Goal: Task Accomplishment & Management: Manage account settings

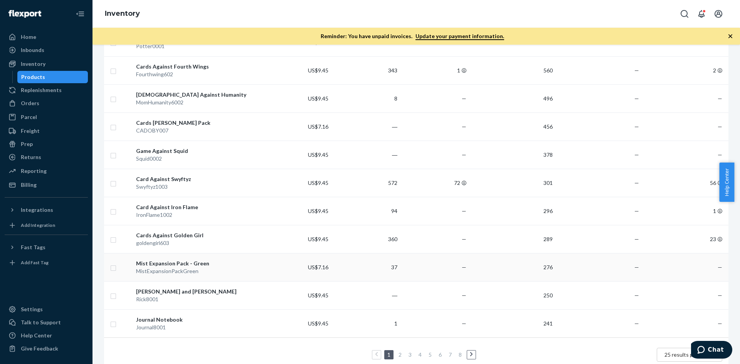
scroll to position [536, 0]
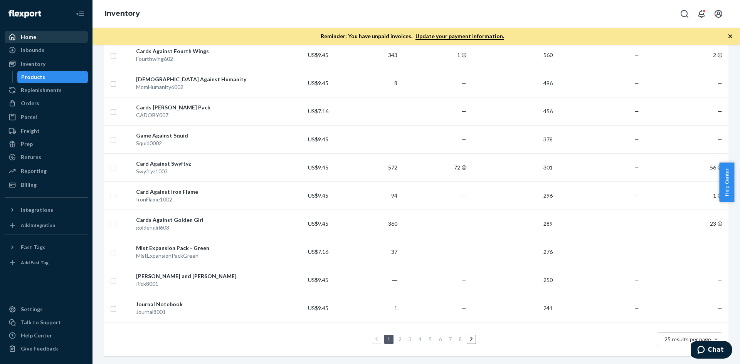
click at [75, 32] on div "Home" at bounding box center [46, 37] width 82 height 11
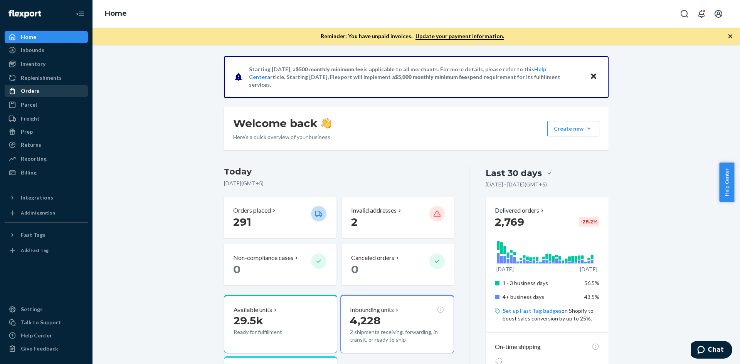
click at [62, 92] on div "Orders" at bounding box center [46, 91] width 82 height 11
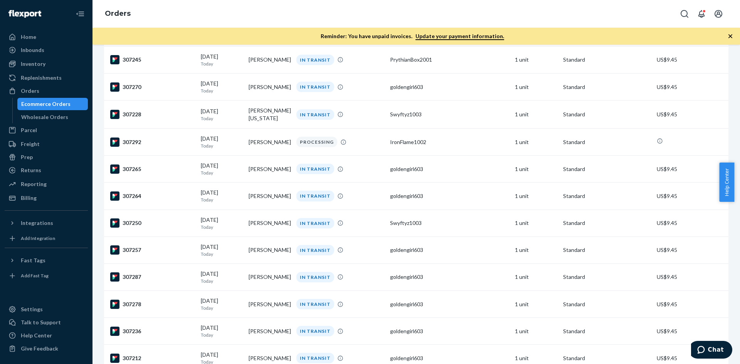
scroll to position [486, 0]
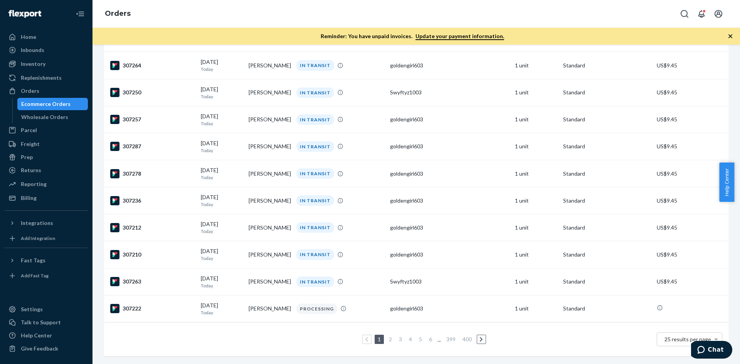
click at [387, 336] on link "2" at bounding box center [390, 339] width 6 height 7
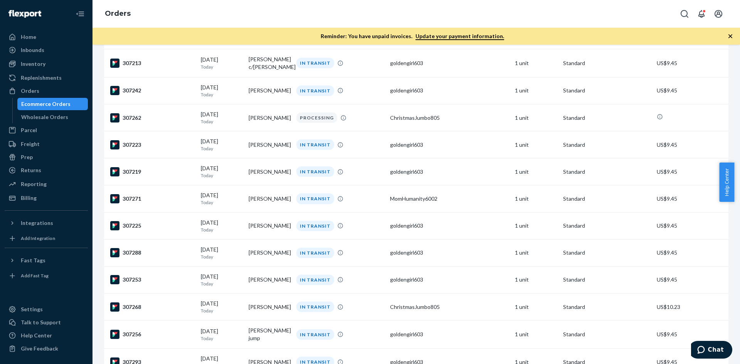
scroll to position [487, 0]
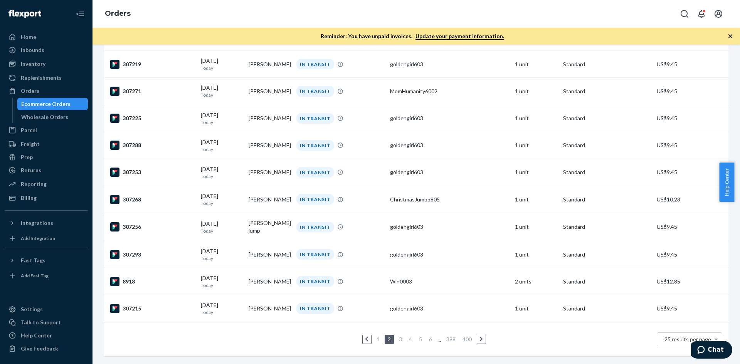
click at [399, 336] on link "3" at bounding box center [400, 339] width 6 height 7
